Goal: Task Accomplishment & Management: Use online tool/utility

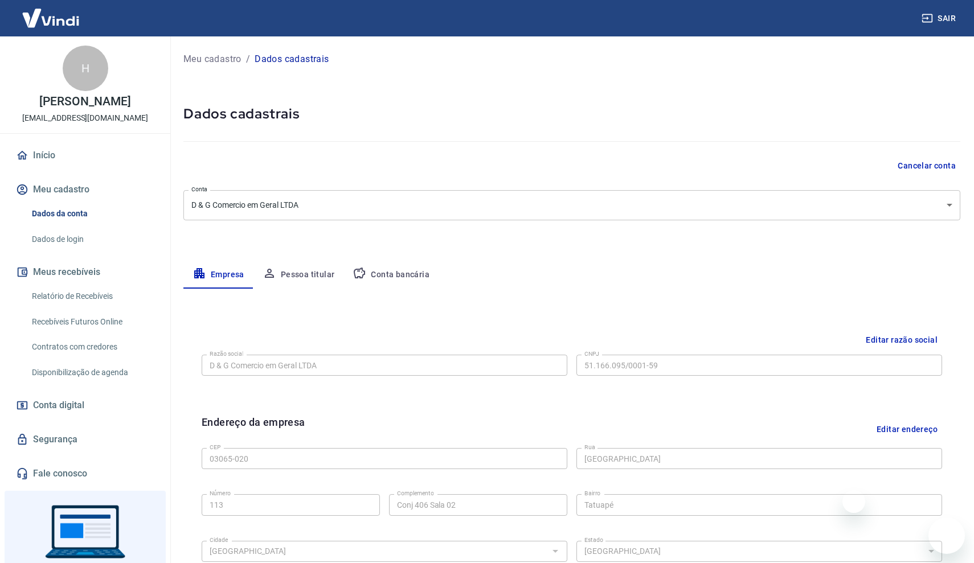
select select "SP"
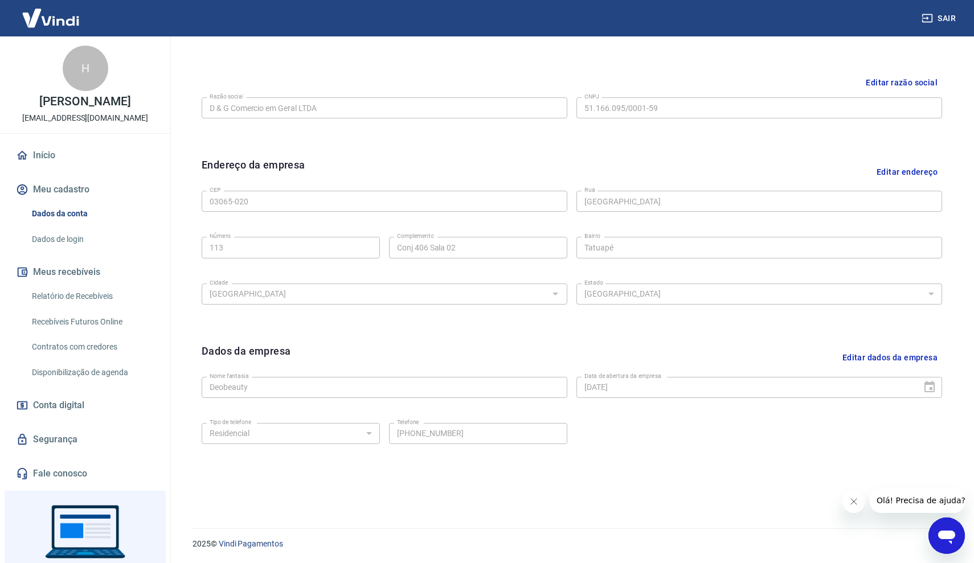
click at [79, 23] on img at bounding box center [51, 18] width 74 height 35
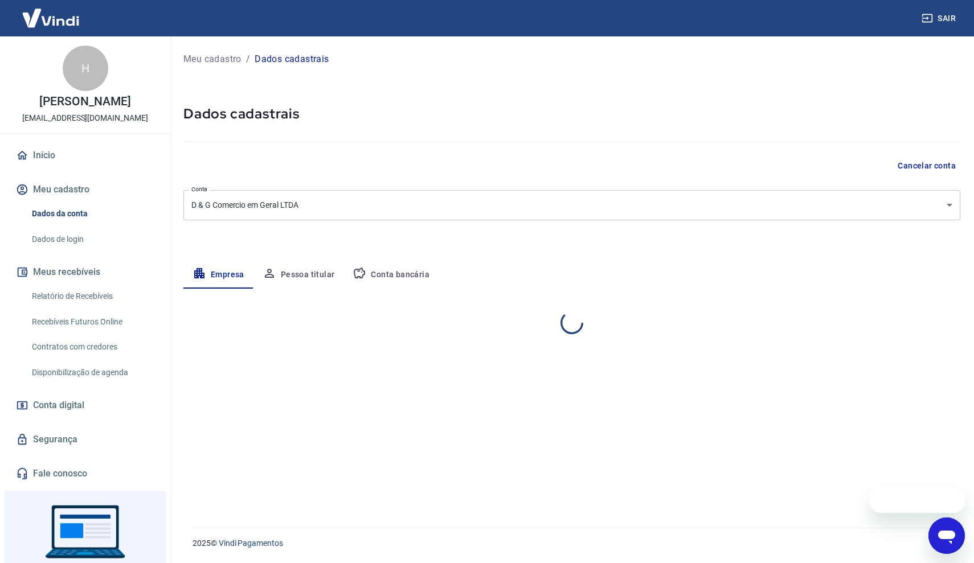
select select "SP"
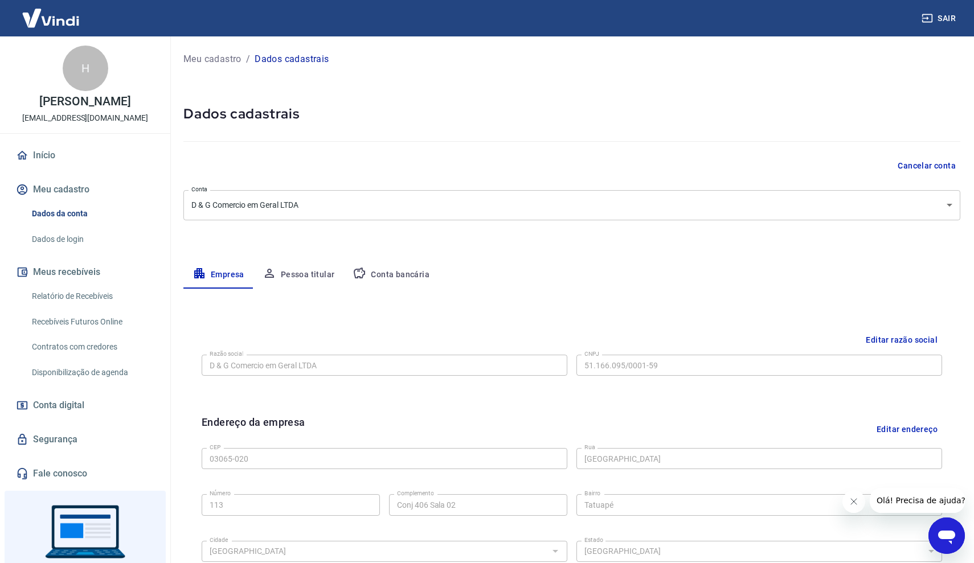
click at [94, 61] on div "H" at bounding box center [86, 69] width 46 height 46
click at [54, 161] on link "Início" at bounding box center [85, 155] width 143 height 25
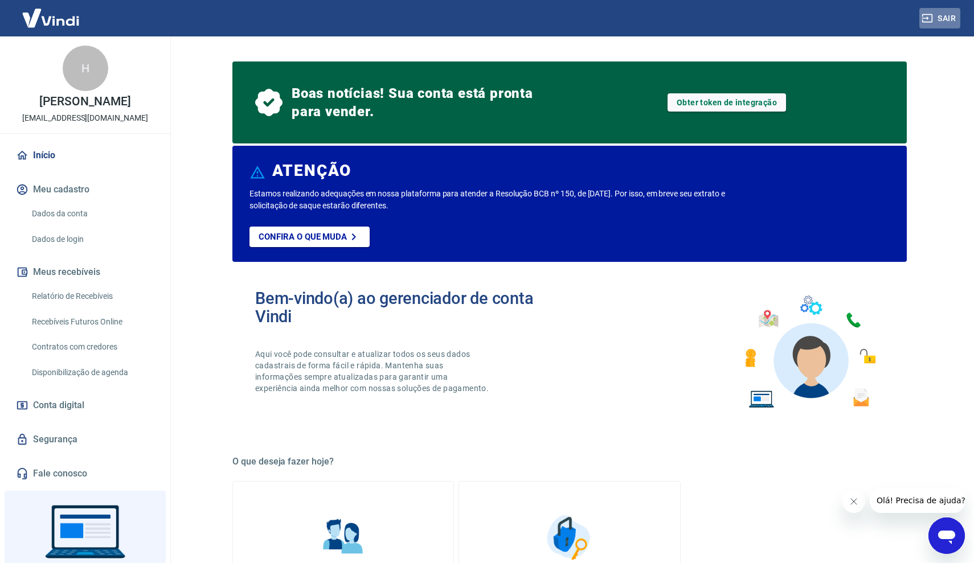
click at [950, 10] on button "Sair" at bounding box center [939, 18] width 41 height 21
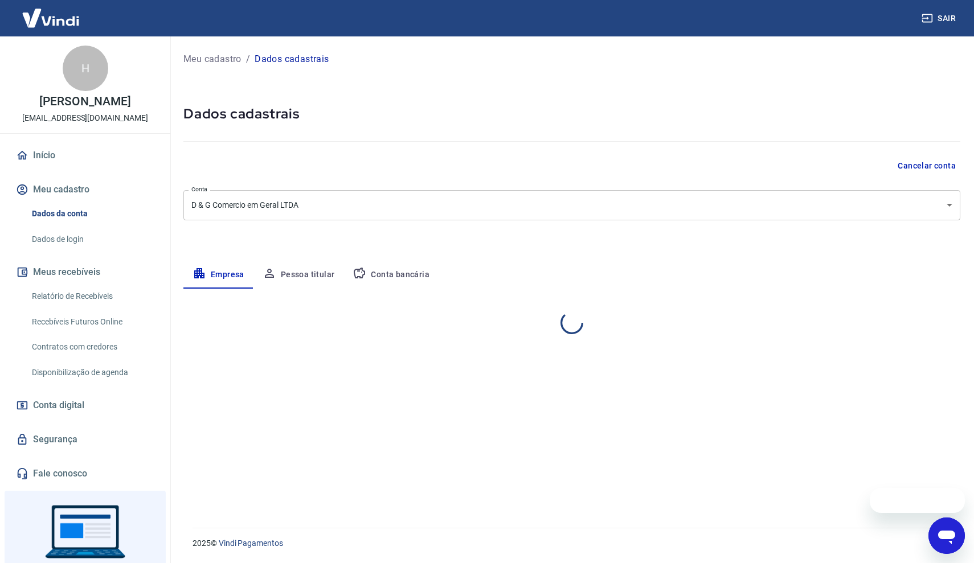
select select "SP"
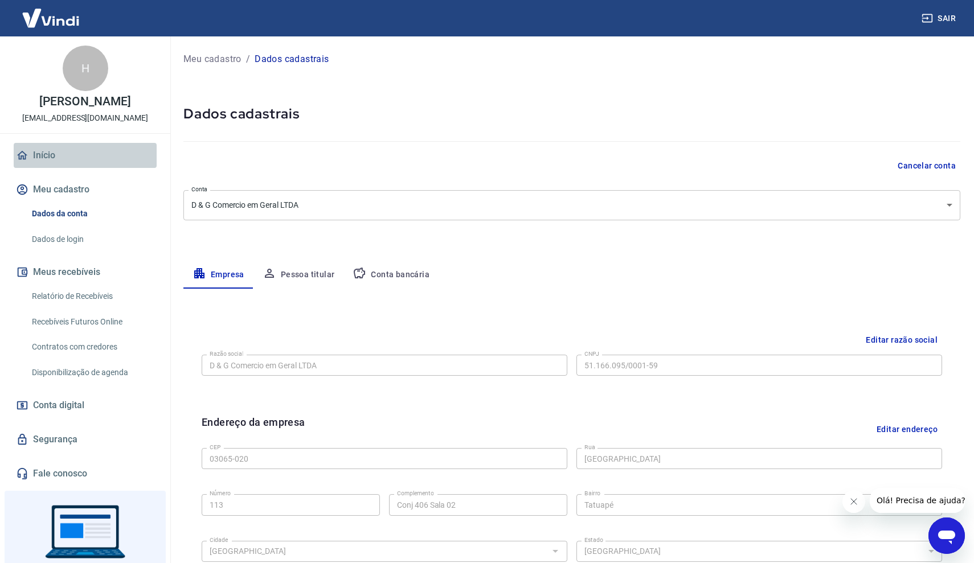
click at [56, 154] on link "Início" at bounding box center [85, 155] width 143 height 25
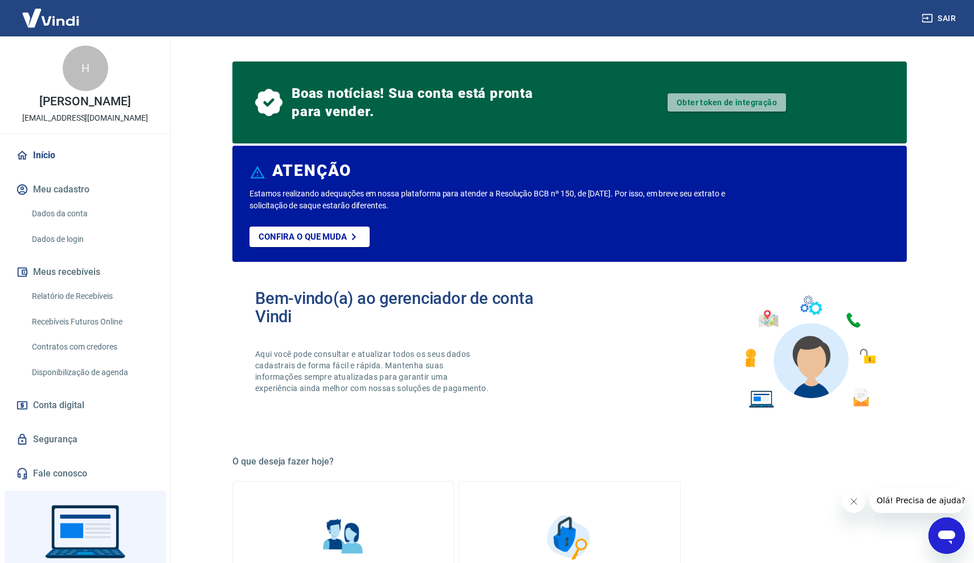
click at [702, 99] on link "Obter token de integração" at bounding box center [727, 102] width 118 height 18
